Goal: Navigation & Orientation: Find specific page/section

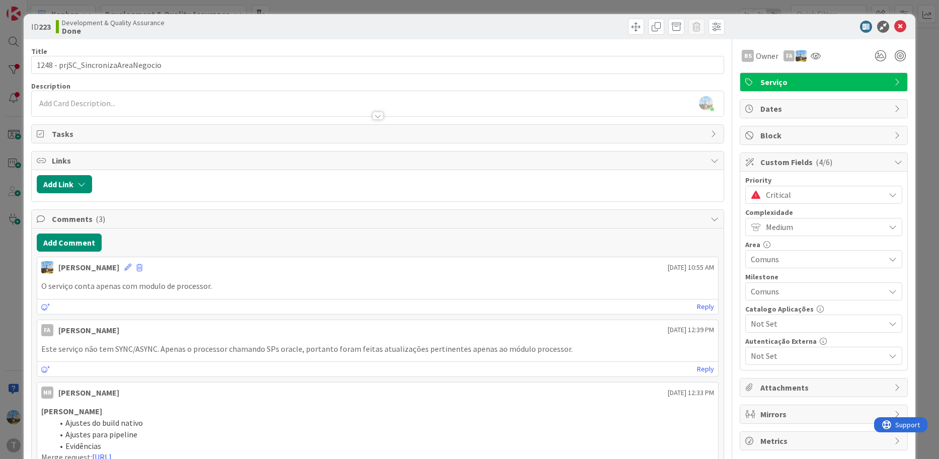
click at [766, 195] on span "Critical" at bounding box center [823, 195] width 114 height 14
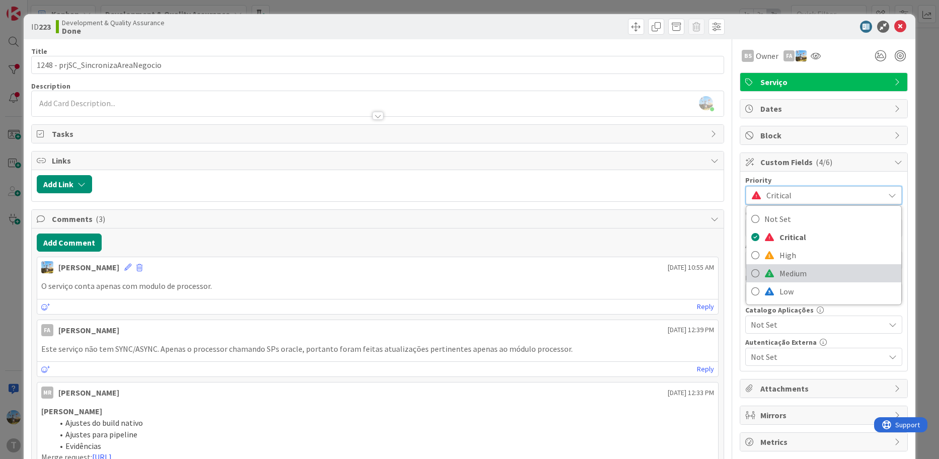
click at [792, 273] on span "Medium" at bounding box center [837, 273] width 117 height 15
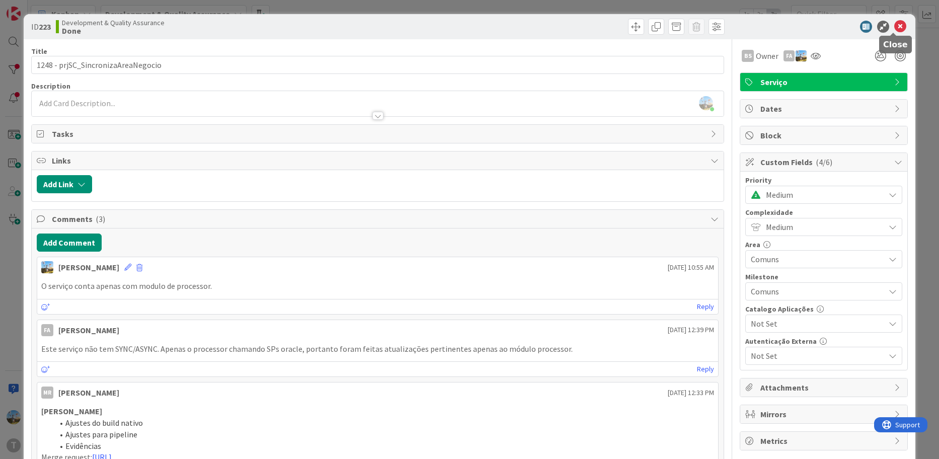
click at [894, 28] on icon at bounding box center [900, 27] width 12 height 12
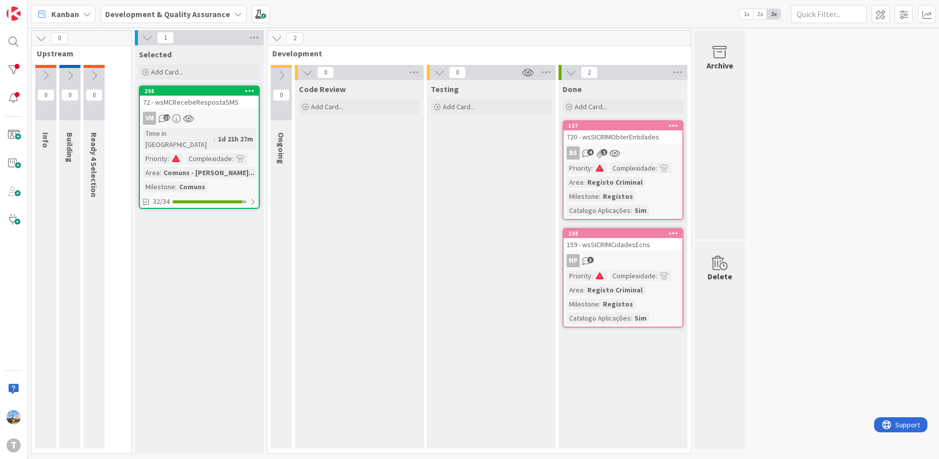
click at [217, 102] on div "72 - wsMCRecebeRespostaSMS" at bounding box center [199, 102] width 119 height 13
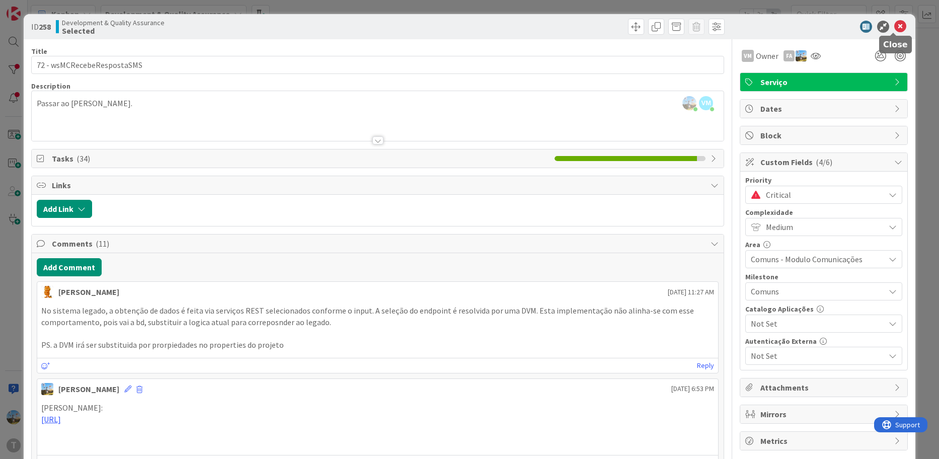
click at [894, 22] on icon at bounding box center [900, 27] width 12 height 12
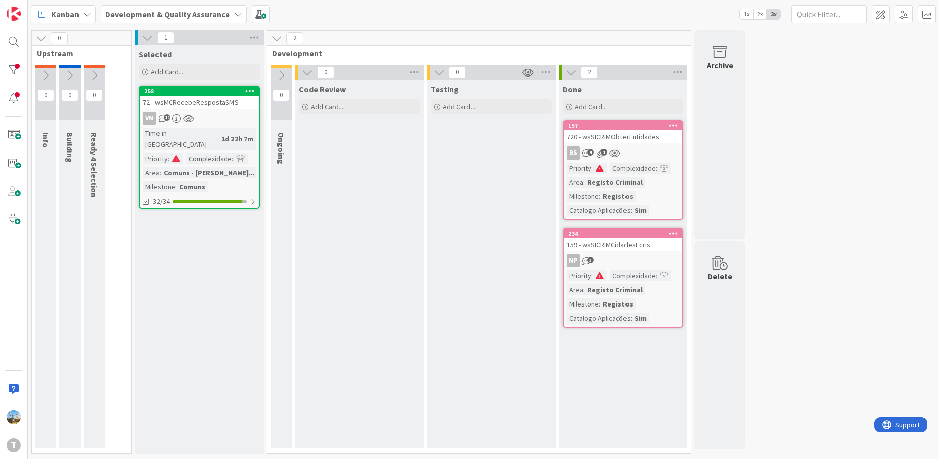
click at [647, 138] on div "720 - wsSICRIMObterEntidades" at bounding box center [622, 136] width 119 height 13
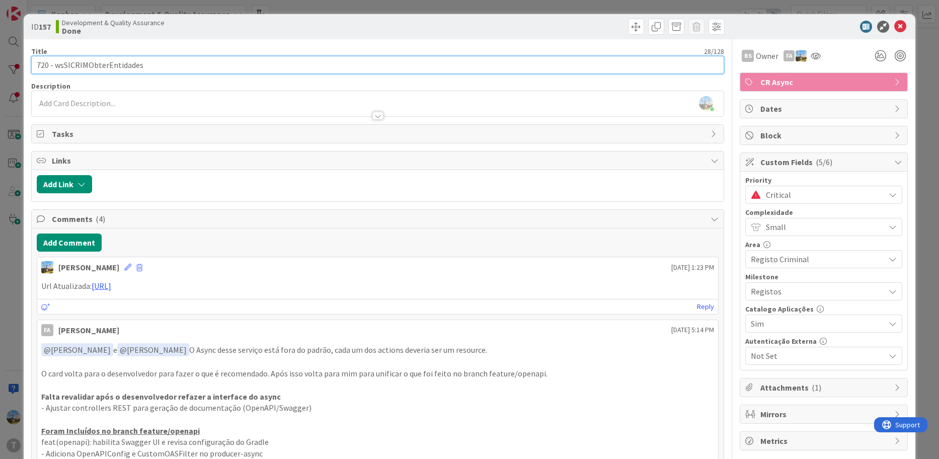
drag, startPoint x: 150, startPoint y: 63, endPoint x: 52, endPoint y: 62, distance: 97.6
click at [52, 62] on input "720 - wsSICRIMObterEntidades" at bounding box center [377, 65] width 693 height 18
click at [145, 60] on input "720 - wsSICRIMObterEntidades" at bounding box center [377, 65] width 693 height 18
drag, startPoint x: 145, startPoint y: 63, endPoint x: 54, endPoint y: 63, distance: 90.5
click at [54, 63] on input "720 - wsSICRIMObterEntidades" at bounding box center [377, 65] width 693 height 18
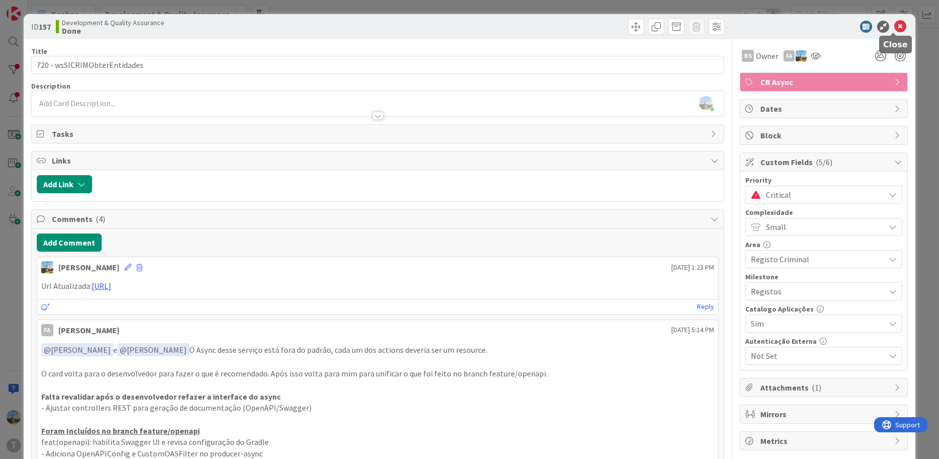
click at [899, 25] on div at bounding box center [818, 27] width 178 height 12
click at [898, 24] on icon at bounding box center [900, 27] width 12 height 12
